Goal: Task Accomplishment & Management: Manage account settings

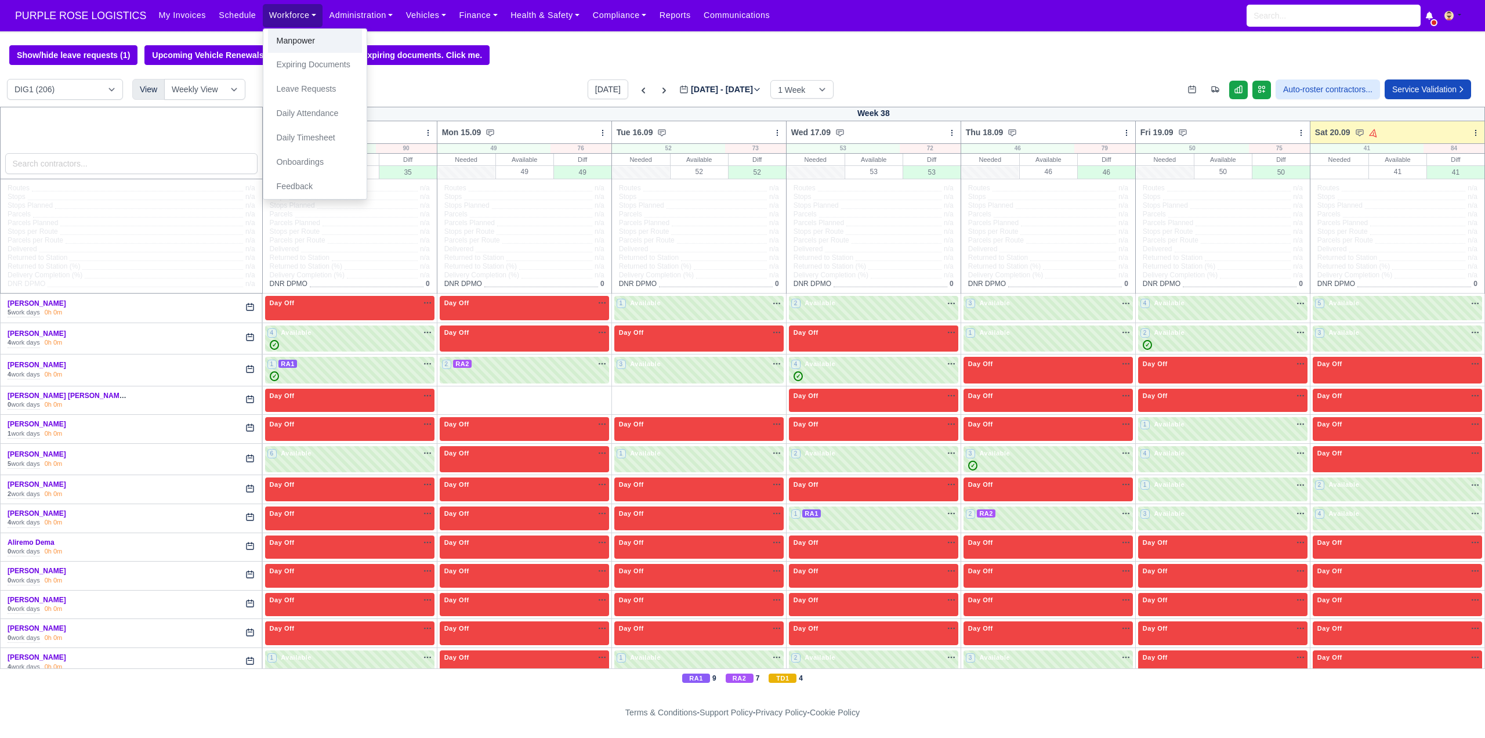
click at [274, 44] on link "Manpower" at bounding box center [315, 41] width 94 height 24
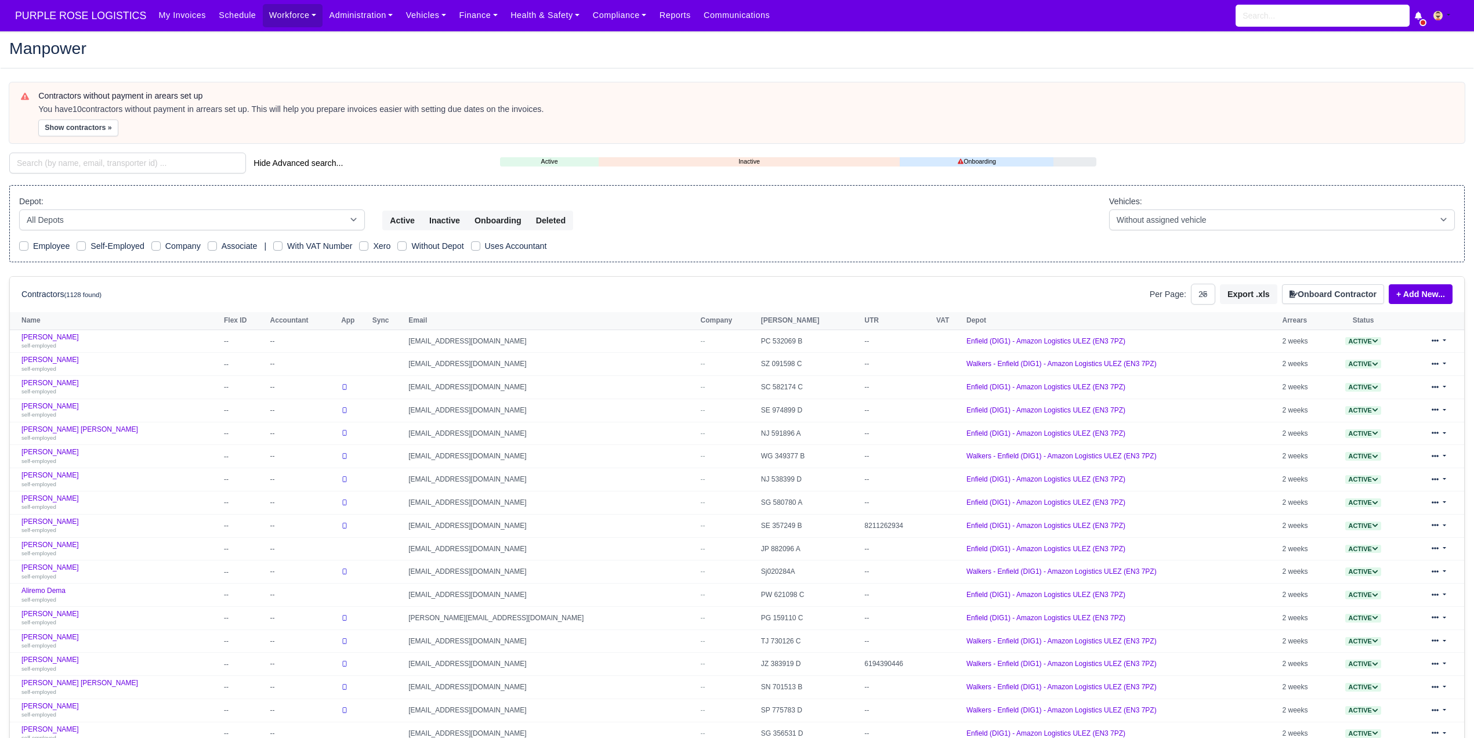
select select "25"
click at [136, 163] on input "search" at bounding box center [127, 163] width 237 height 21
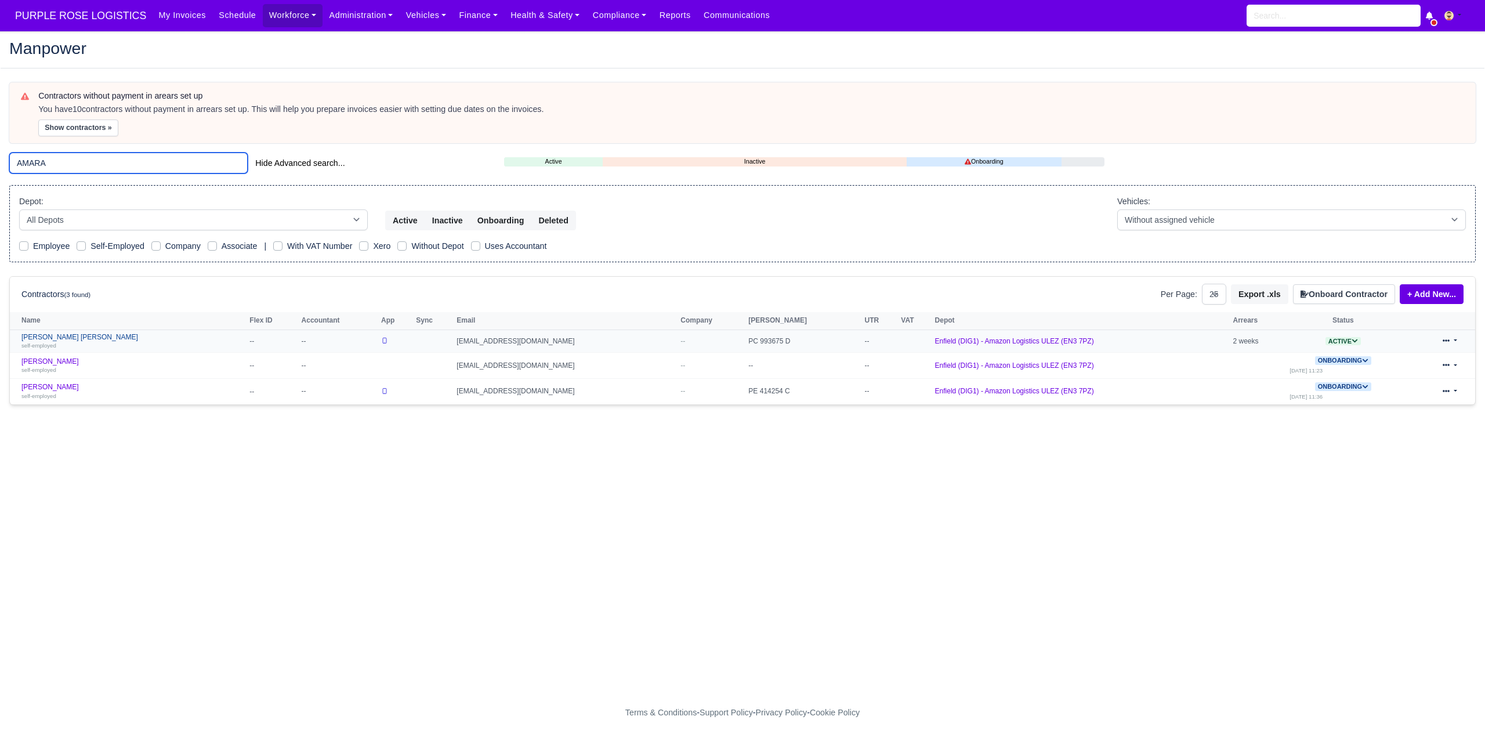
type input "AMARA"
click at [104, 344] on div "self-employed" at bounding box center [132, 345] width 222 height 8
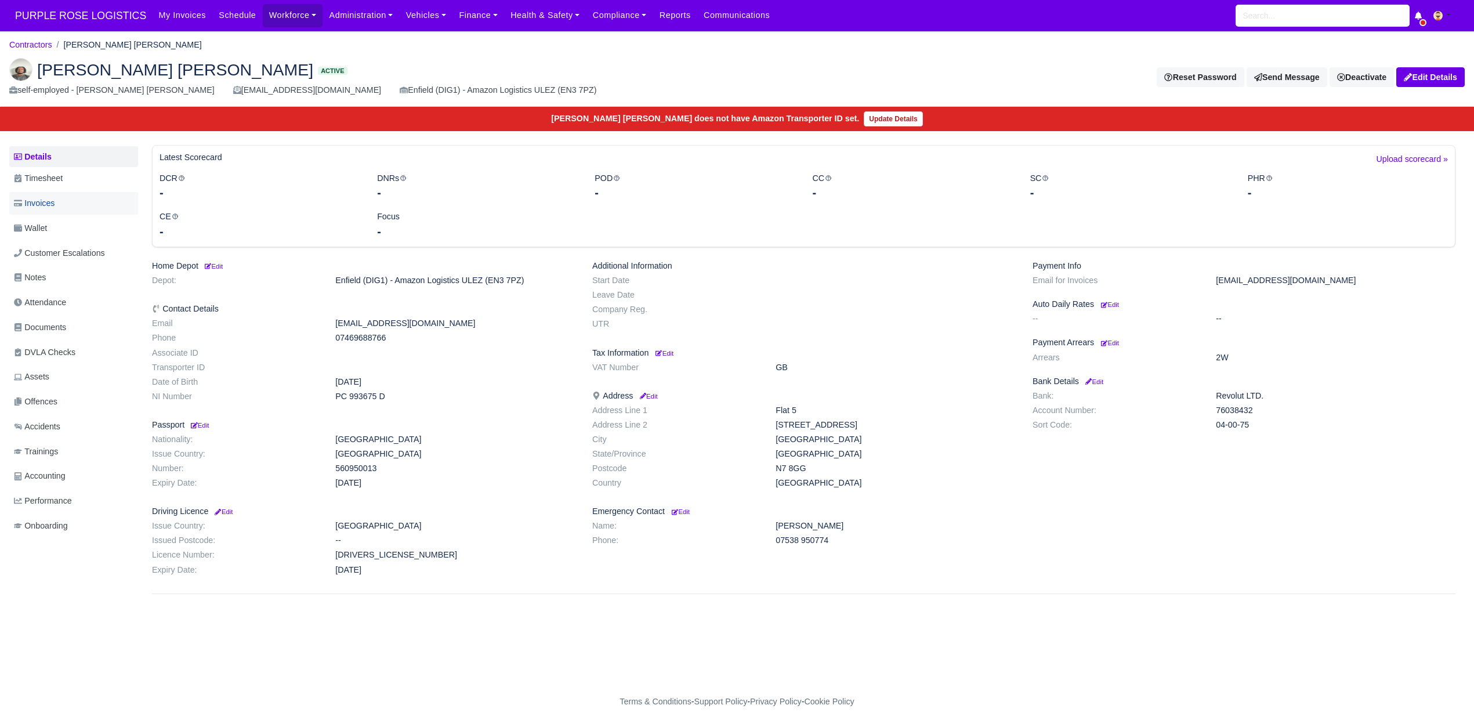
click at [60, 211] on link "Invoices" at bounding box center [73, 203] width 129 height 23
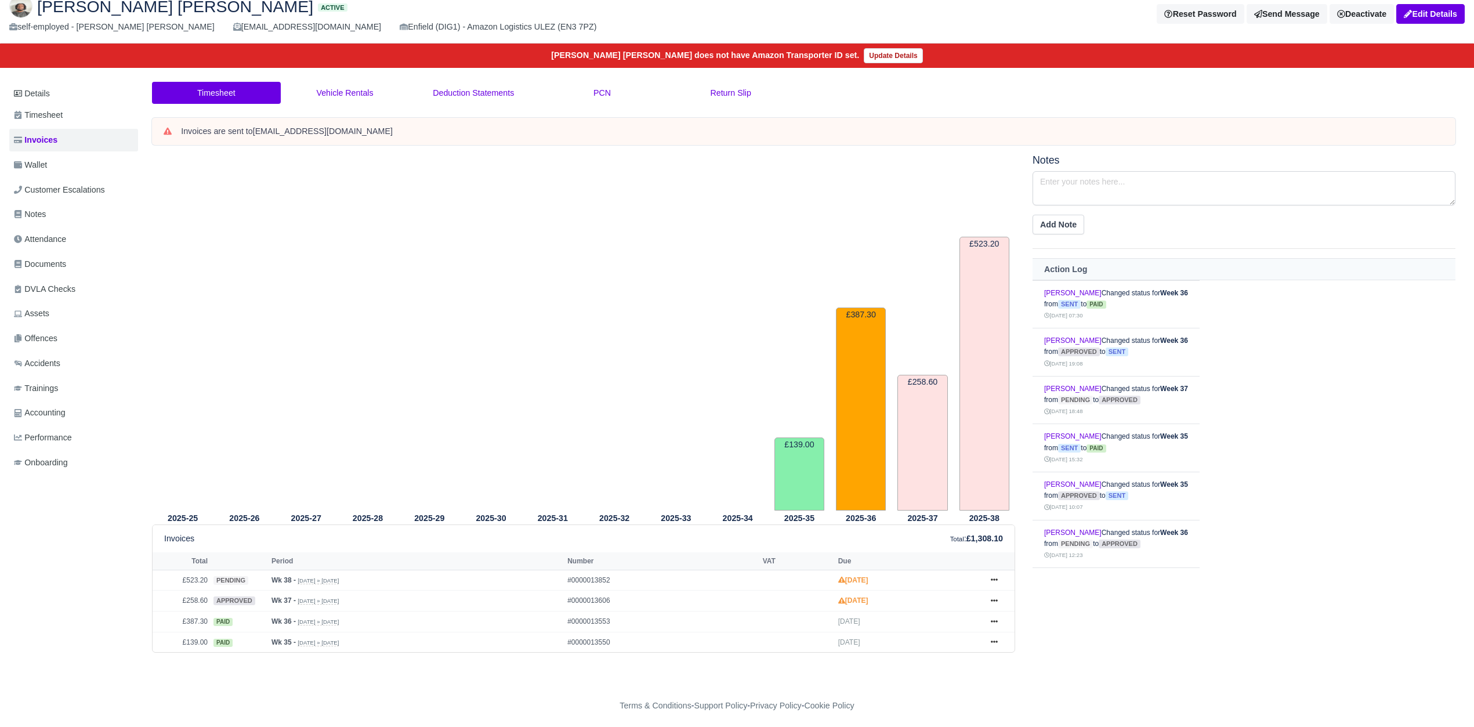
scroll to position [67, 0]
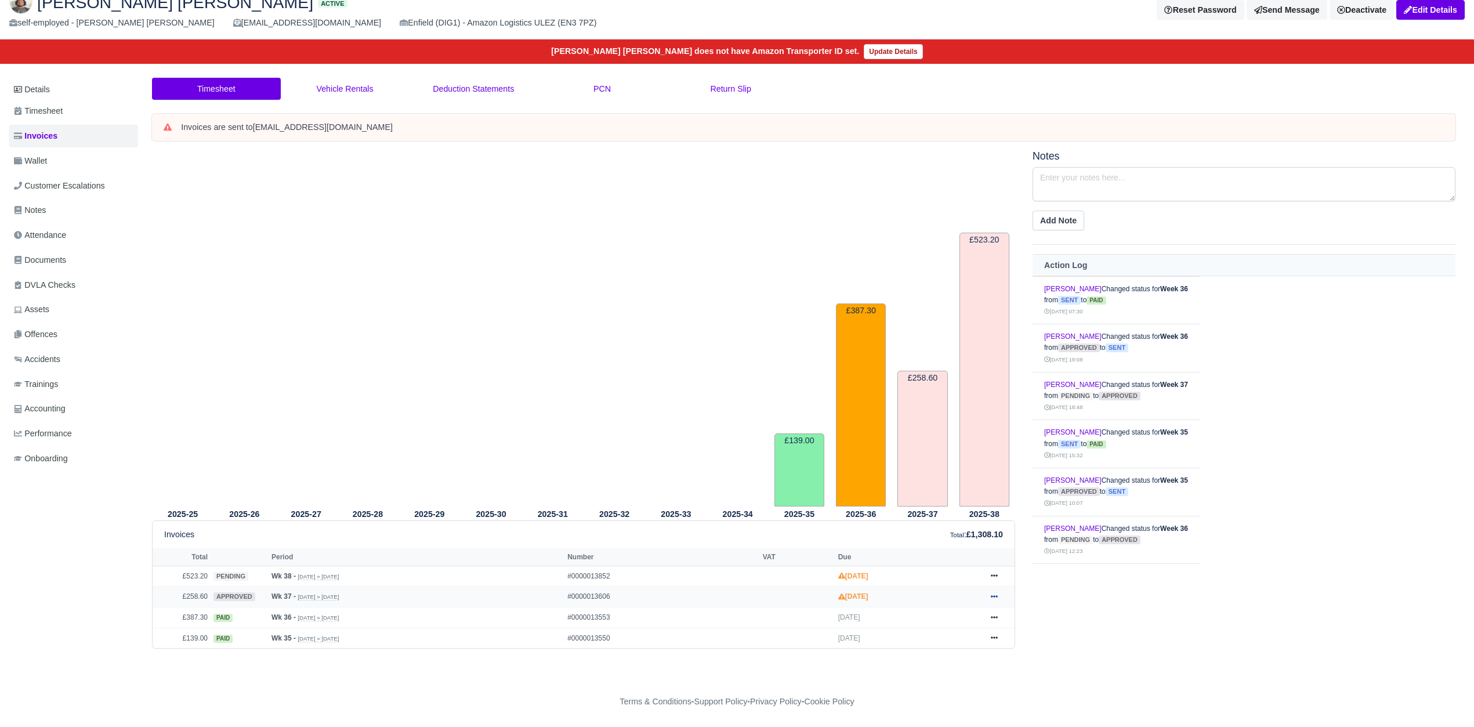
click at [995, 597] on icon at bounding box center [994, 596] width 7 height 2
click at [921, 507] on link "Hold" at bounding box center [950, 503] width 103 height 24
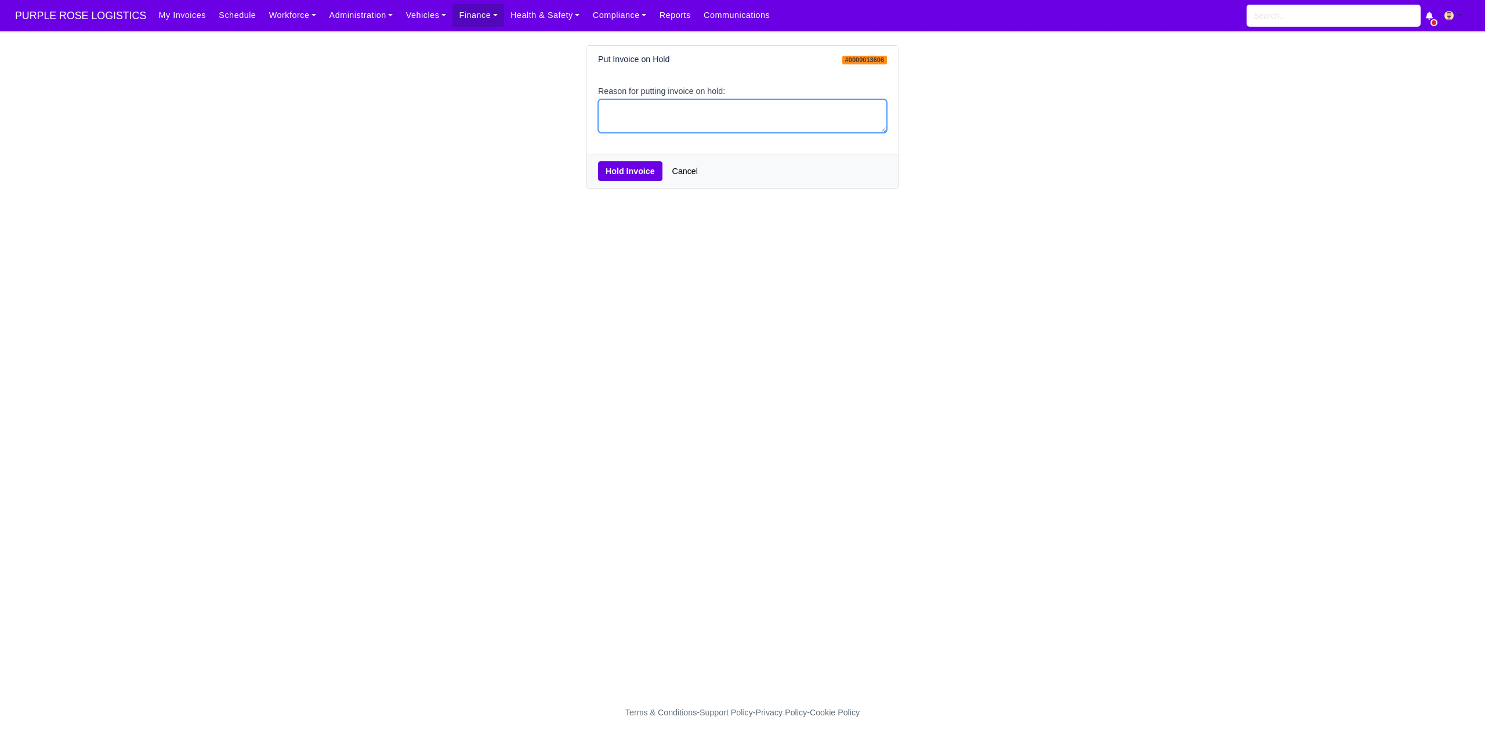
click at [649, 108] on textarea "Reason for putting invoice on hold:" at bounding box center [742, 116] width 289 height 34
type textarea "PCNS"
click at [619, 168] on button "Hold Invoice" at bounding box center [630, 171] width 64 height 20
